Goal: Information Seeking & Learning: Learn about a topic

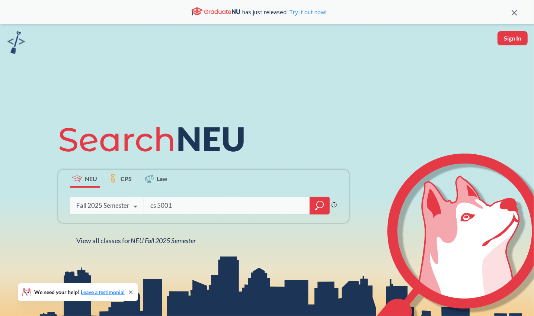
type input "cs 5001"
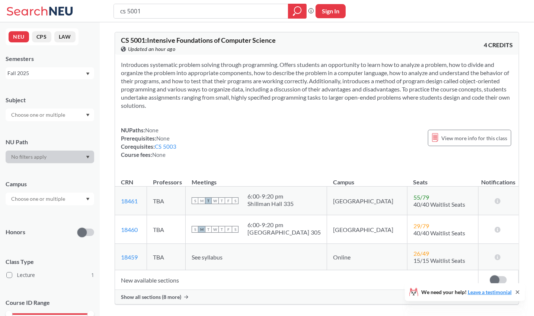
click at [150, 296] on span "Show all sections (8 more)" at bounding box center [151, 297] width 60 height 7
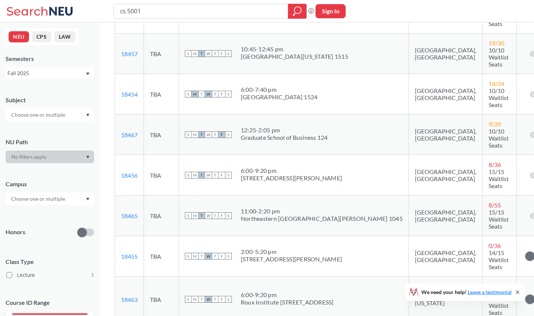
scroll to position [308, 0]
click at [159, 13] on input "cs 5001" at bounding box center [201, 11] width 163 height 13
type input "cs"
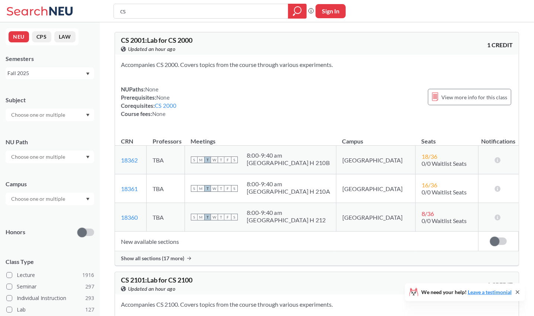
click at [65, 199] on input "text" at bounding box center [38, 199] width 63 height 9
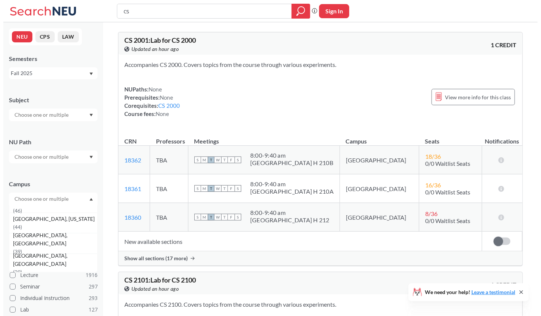
scroll to position [116, 0]
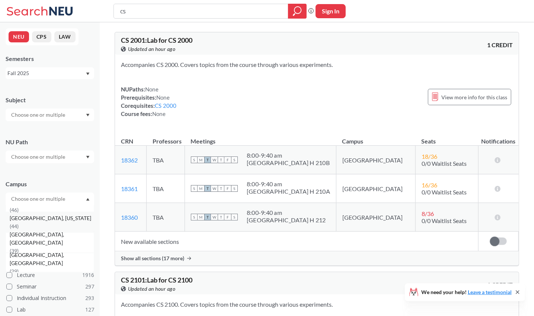
click at [19, 223] on span "( 44 )" at bounding box center [14, 226] width 9 height 6
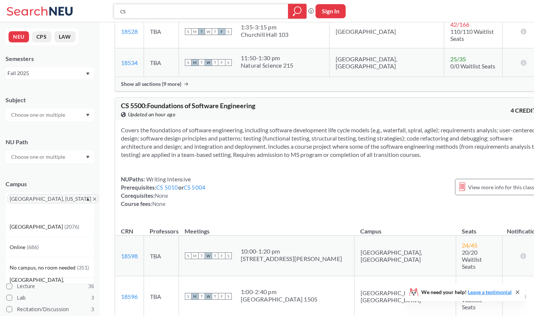
scroll to position [2067, 0]
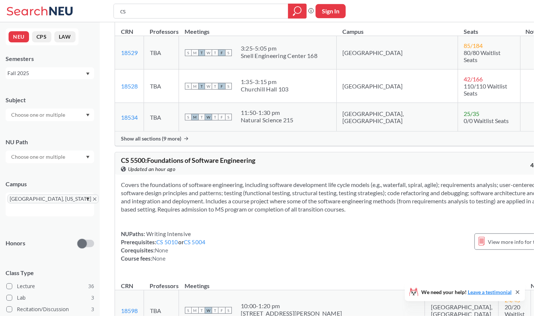
scroll to position [1993, 0]
click at [203, 230] on div "NUPaths: Writing Intensive Prerequisites: CS 5010 or CS 5004 Corequisites: None…" at bounding box center [163, 246] width 85 height 33
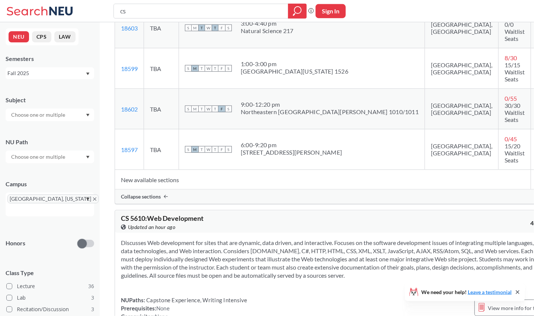
scroll to position [2440, 0]
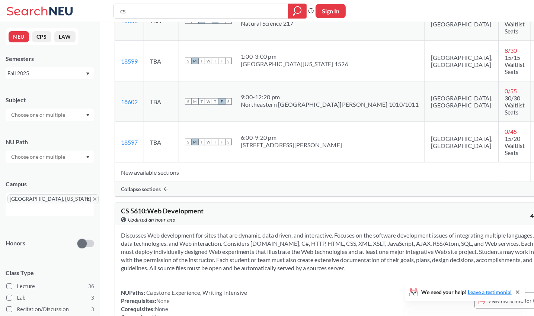
scroll to position [2443, 0]
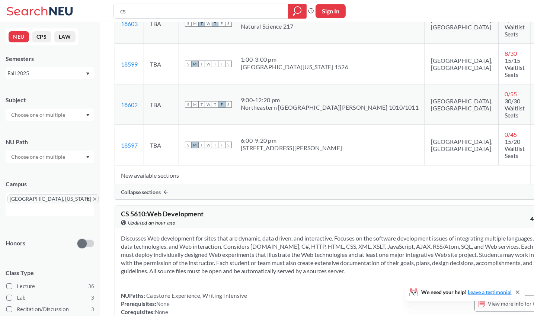
click at [213, 292] on div "NUPaths: Capstone Experience, Writing Intensive Prerequisites: None Corequisite…" at bounding box center [184, 308] width 127 height 33
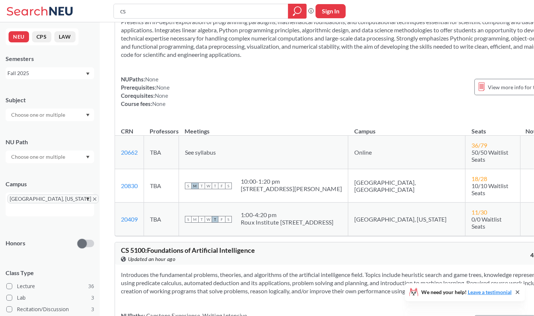
scroll to position [3216, 0]
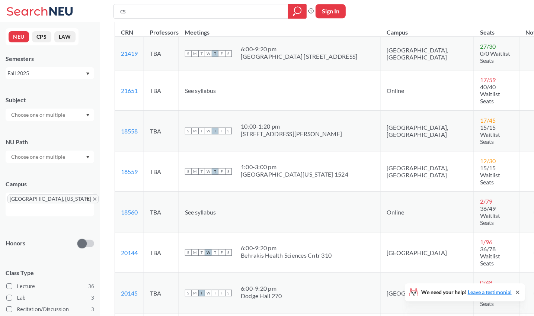
scroll to position [3506, 0]
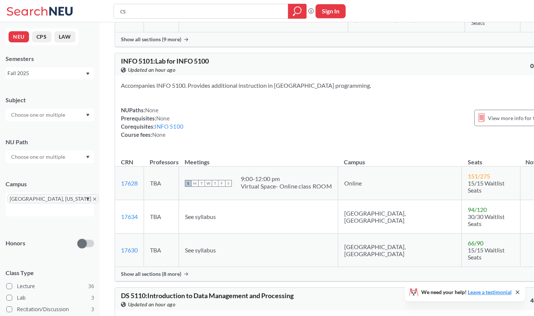
scroll to position [6641, 0]
